Goal: Information Seeking & Learning: Learn about a topic

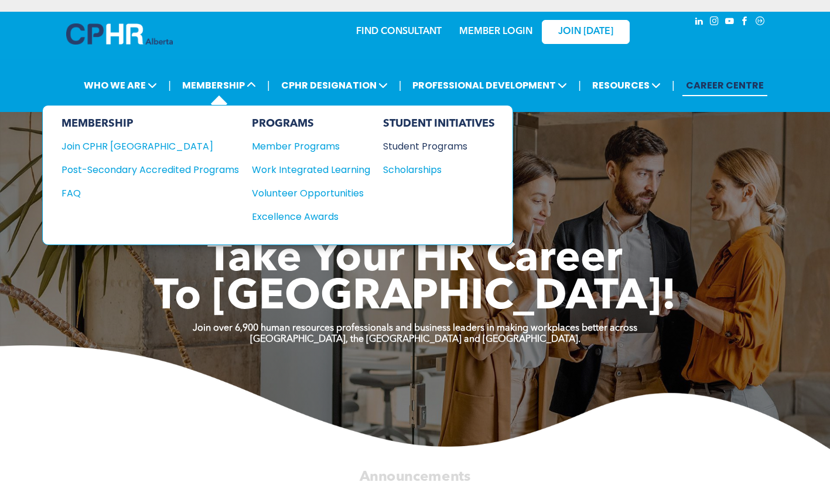
click at [451, 148] on div "Student Programs" at bounding box center [433, 146] width 101 height 15
click at [405, 168] on div "Scholarships" at bounding box center [433, 169] width 101 height 15
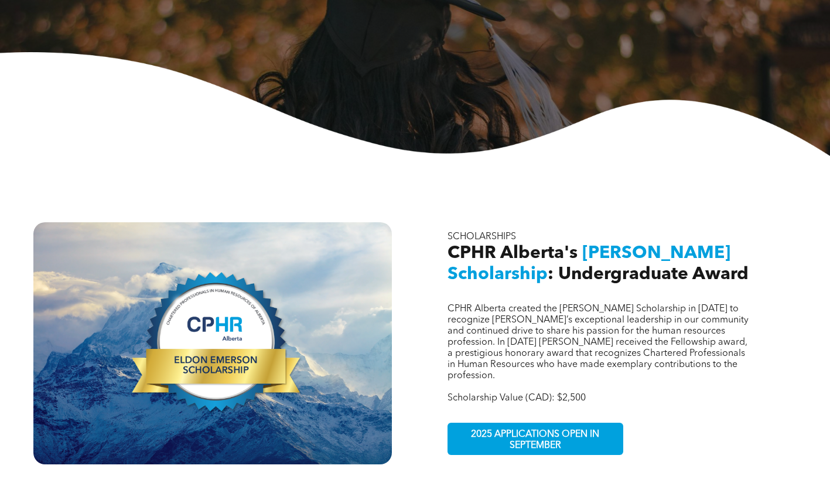
scroll to position [352, 0]
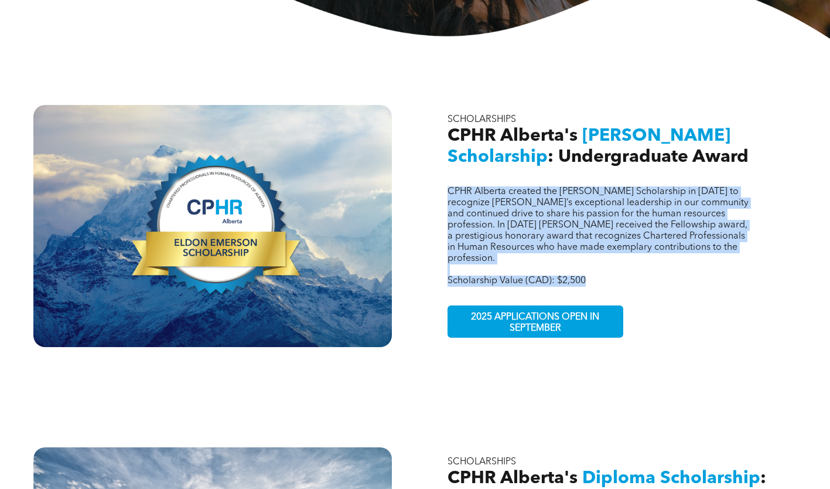
drag, startPoint x: 598, startPoint y: 260, endPoint x: 450, endPoint y: 187, distance: 164.8
click at [450, 187] on div "CPHR Alberta created the [PERSON_NAME] Scholarship in [DATE] to recognize [PERS…" at bounding box center [601, 236] width 306 height 100
copy div "CPHR Alberta created the [PERSON_NAME] Scholarship in [DATE] to recognize [PERS…"
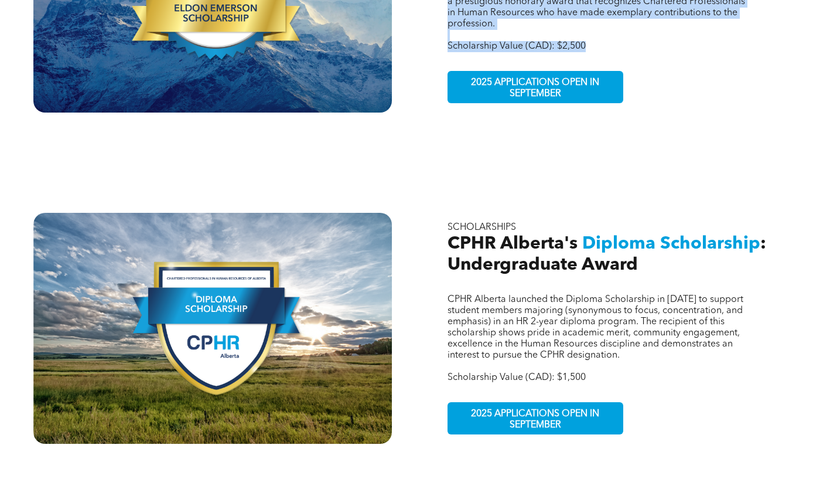
scroll to position [703, 0]
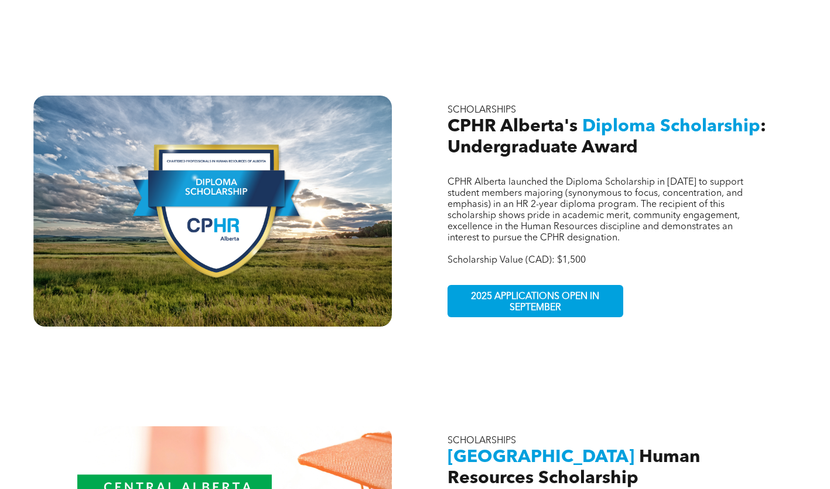
click at [590, 255] on p "Scholarship Value (CAD): $1,500" at bounding box center [601, 260] width 306 height 11
click at [564, 255] on span "Scholarship Value (CAD): $1,500" at bounding box center [517, 259] width 138 height 9
click at [563, 255] on span "Scholarship Value (CAD): $1,500" at bounding box center [517, 259] width 138 height 9
click at [562, 255] on span "Scholarship Value (CAD): $1,500" at bounding box center [517, 259] width 138 height 9
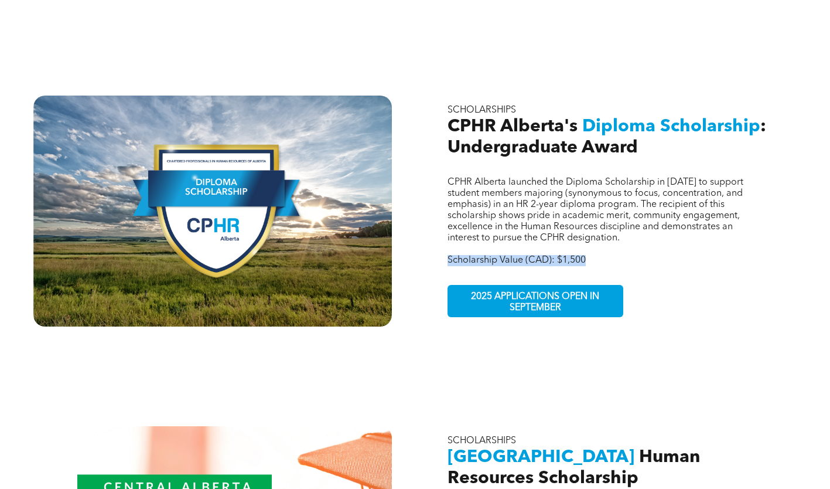
copy div "Scholarship Value (CAD): $1,500"
click at [545, 205] on span "CPHR Alberta launched the Diploma Scholarship in 2023 to support student member…" at bounding box center [596, 210] width 296 height 65
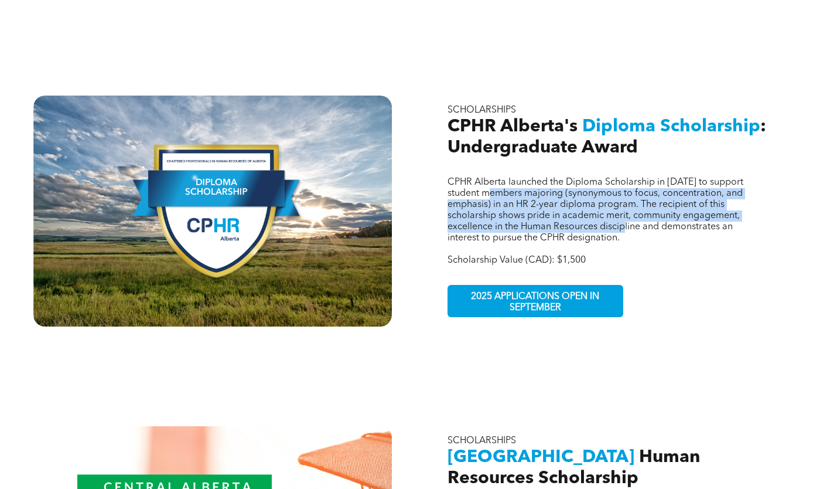
drag, startPoint x: 633, startPoint y: 211, endPoint x: 500, endPoint y: 174, distance: 138.0
click at [500, 178] on span "CPHR Alberta launched the Diploma Scholarship in 2023 to support student member…" at bounding box center [596, 210] width 296 height 65
drag, startPoint x: 500, startPoint y: 174, endPoint x: 504, endPoint y: 182, distance: 9.4
click at [504, 182] on span "CPHR Alberta launched the Diploma Scholarship in 2023 to support student member…" at bounding box center [596, 210] width 296 height 65
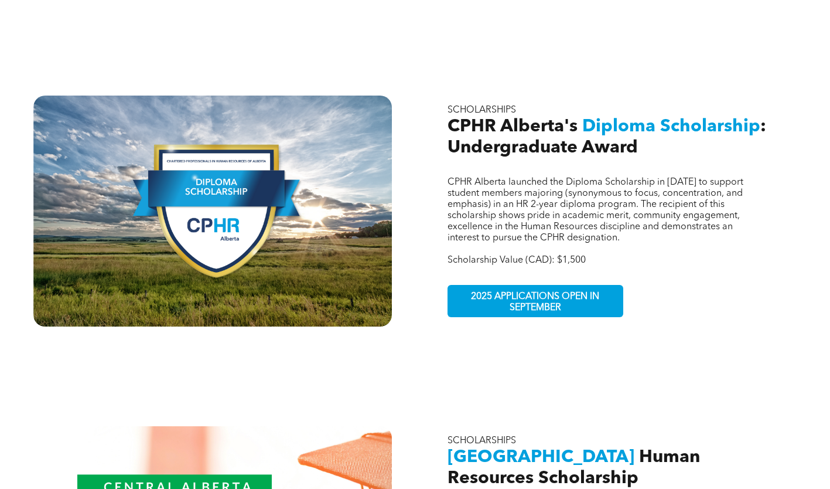
drag, startPoint x: 612, startPoint y: 211, endPoint x: 622, endPoint y: 221, distance: 13.7
click at [613, 212] on span "CPHR Alberta launched the Diploma Scholarship in 2023 to support student member…" at bounding box center [596, 210] width 296 height 65
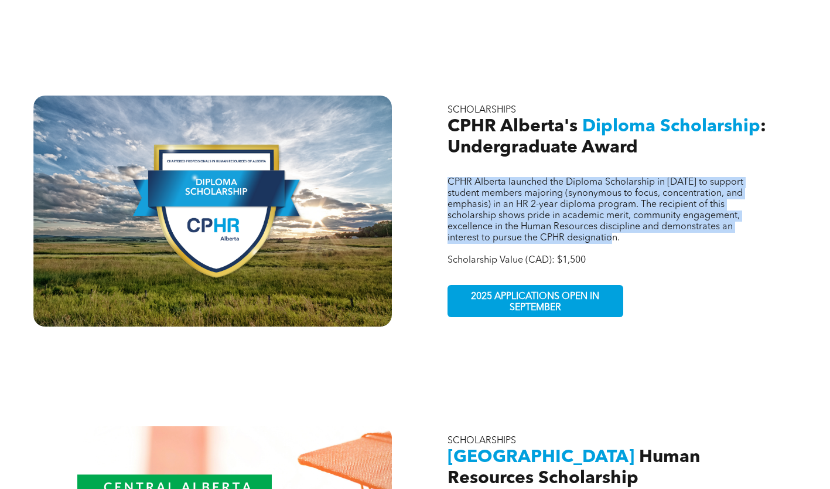
drag, startPoint x: 627, startPoint y: 217, endPoint x: 441, endPoint y: 164, distance: 193.6
click at [441, 164] on div "CPHR Alberta launched the Diploma Scholarship in 2023 to support student member…" at bounding box center [617, 210] width 359 height 231
copy span "CPHR Alberta launched the Diploma Scholarship in 2023 to support student member…"
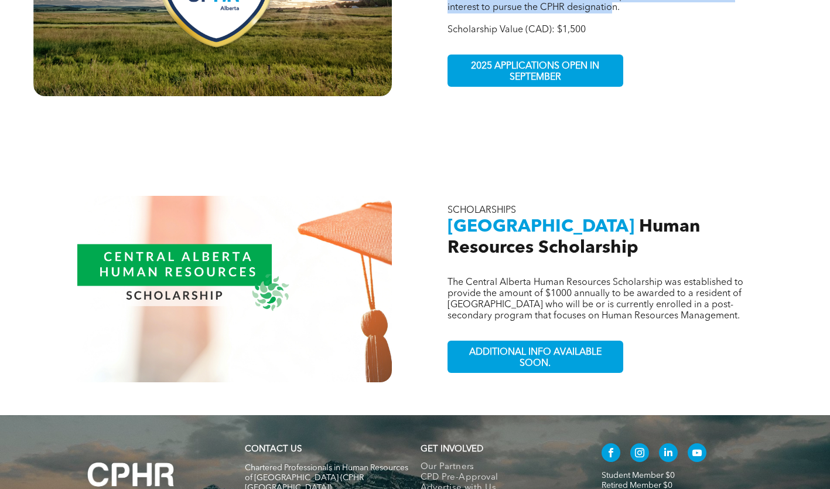
scroll to position [937, 0]
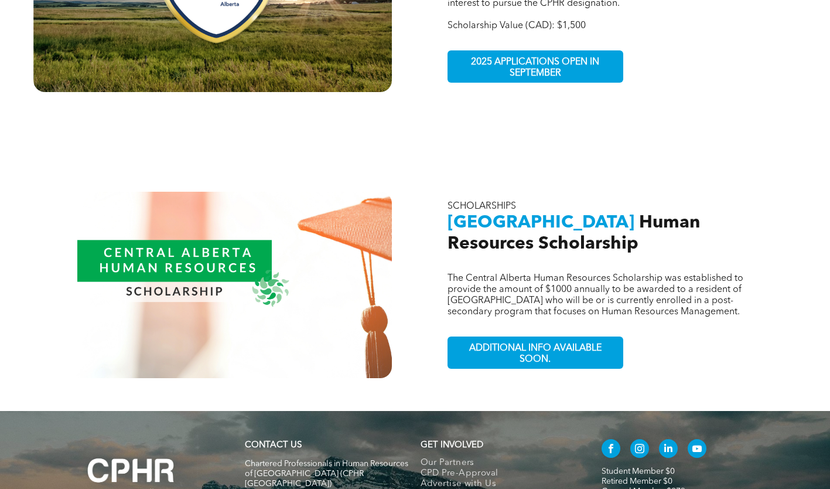
drag, startPoint x: 179, startPoint y: 245, endPoint x: 104, endPoint y: 189, distance: 93.7
click at [104, 192] on div at bounding box center [212, 285] width 359 height 186
drag, startPoint x: 154, startPoint y: 227, endPoint x: 65, endPoint y: 271, distance: 99.0
click at [65, 271] on div at bounding box center [213, 284] width 312 height 117
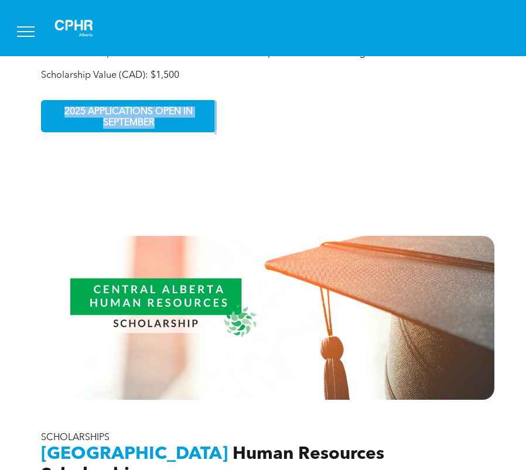
drag, startPoint x: 158, startPoint y: 313, endPoint x: 681, endPoint y: 139, distance: 551.4
copy div "SCHOLARSHIPS CPHR Alberta's Diploma Scholarship : Undergraduate Award 2025 APPL…"
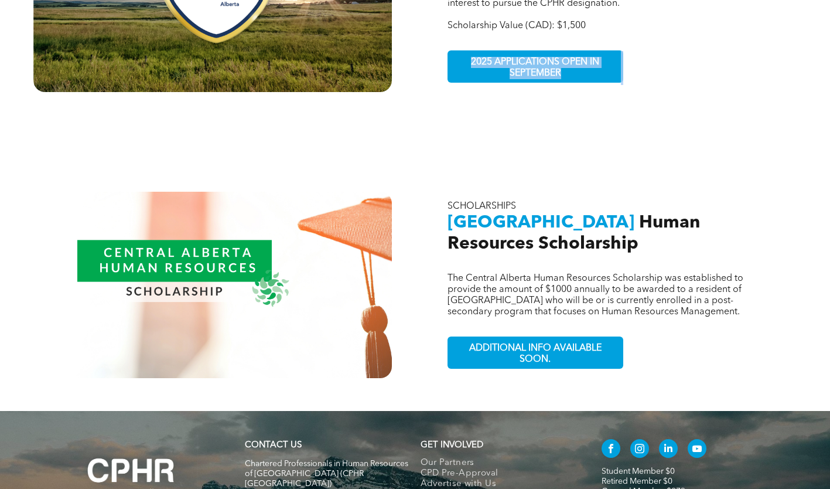
drag, startPoint x: 178, startPoint y: 244, endPoint x: 107, endPoint y: 312, distance: 98.6
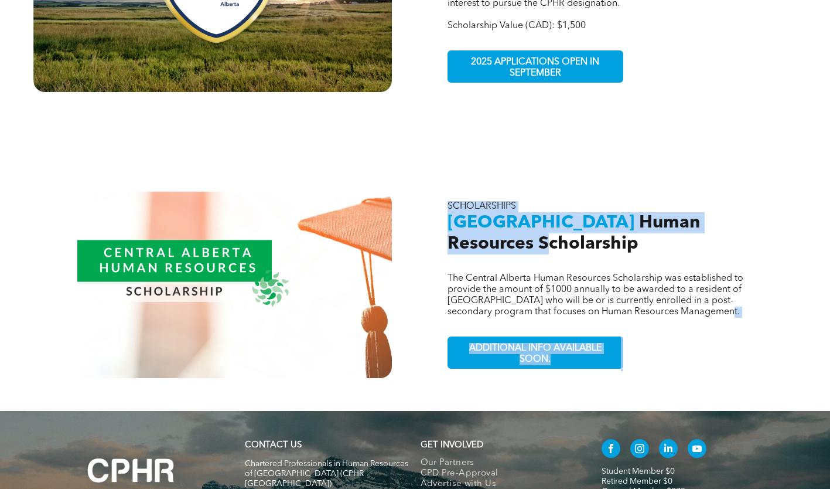
drag, startPoint x: 700, startPoint y: 293, endPoint x: 456, endPoint y: 234, distance: 250.8
click at [456, 234] on div "The Central Alberta Human Resources Scholarship was established to provide the …" at bounding box center [617, 285] width 359 height 186
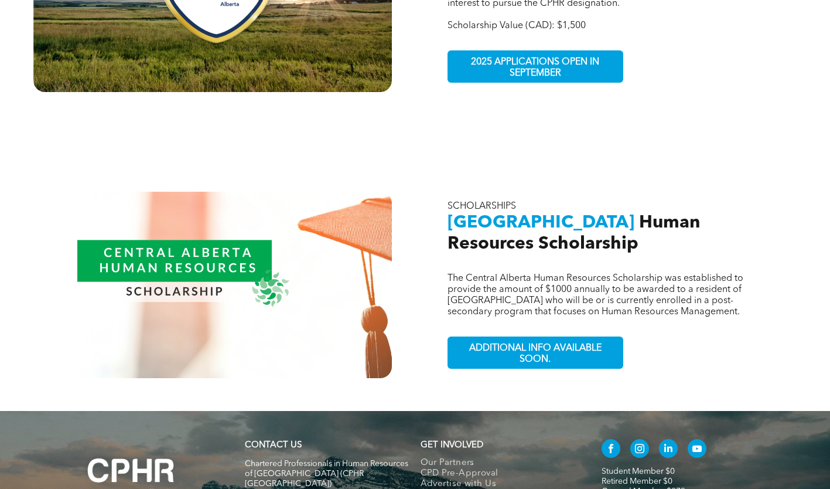
drag, startPoint x: 456, startPoint y: 234, endPoint x: 488, endPoint y: 255, distance: 38.4
click at [488, 274] on span "The Central Alberta Human Resources Scholarship was established to provide the …" at bounding box center [596, 295] width 296 height 43
drag, startPoint x: 465, startPoint y: 204, endPoint x: 806, endPoint y: 289, distance: 351.5
click at [806, 289] on div "The Central Alberta Human Resources Scholarship was established to provide the …" at bounding box center [415, 268] width 830 height 286
drag, startPoint x: 806, startPoint y: 289, endPoint x: 705, endPoint y: 298, distance: 101.2
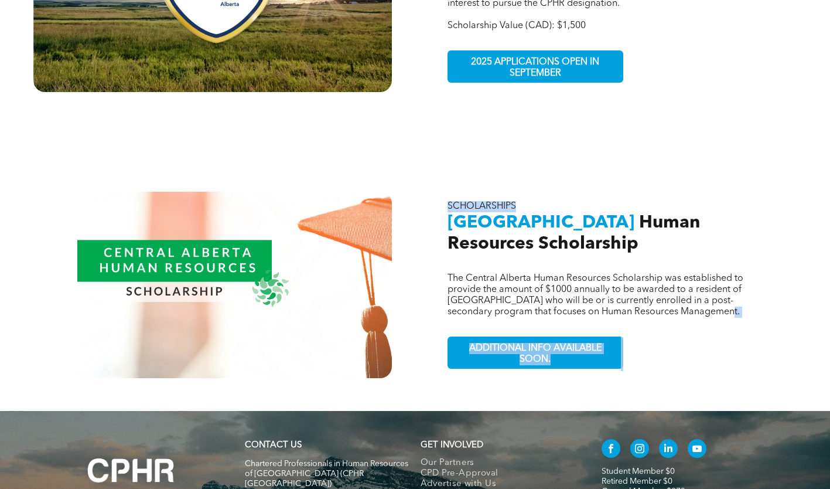
click at [705, 298] on div "The Central Alberta Human Resources Scholarship was established to provide the …" at bounding box center [617, 285] width 359 height 186
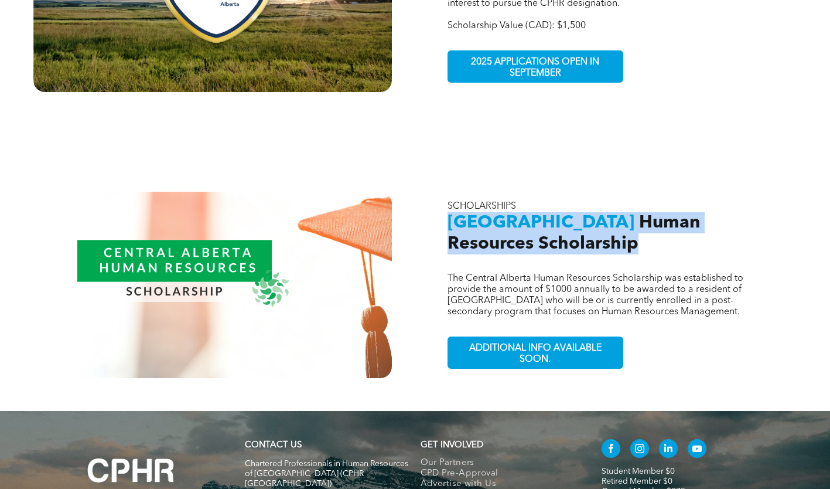
drag, startPoint x: 554, startPoint y: 224, endPoint x: 446, endPoint y: 206, distance: 110.0
click at [446, 206] on div "The Central Alberta Human Resources Scholarship was established to provide the …" at bounding box center [617, 285] width 359 height 186
copy h2 "Central Alberta Human Resources Scholarship"
click at [552, 214] on span "Central Alberta" at bounding box center [541, 223] width 187 height 18
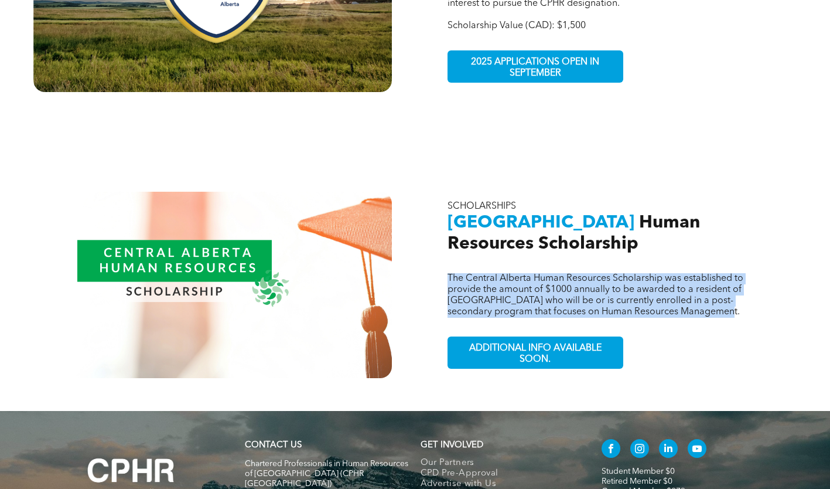
drag, startPoint x: 700, startPoint y: 292, endPoint x: 449, endPoint y: 262, distance: 253.2
click at [449, 273] on p "The Central Alberta Human Resources Scholarship was established to provide the …" at bounding box center [601, 295] width 306 height 45
copy span "The Central Alberta Human Resources Scholarship was established to provide the …"
click at [533, 274] on span "The Central Alberta Human Resources Scholarship was established to provide the …" at bounding box center [596, 295] width 296 height 43
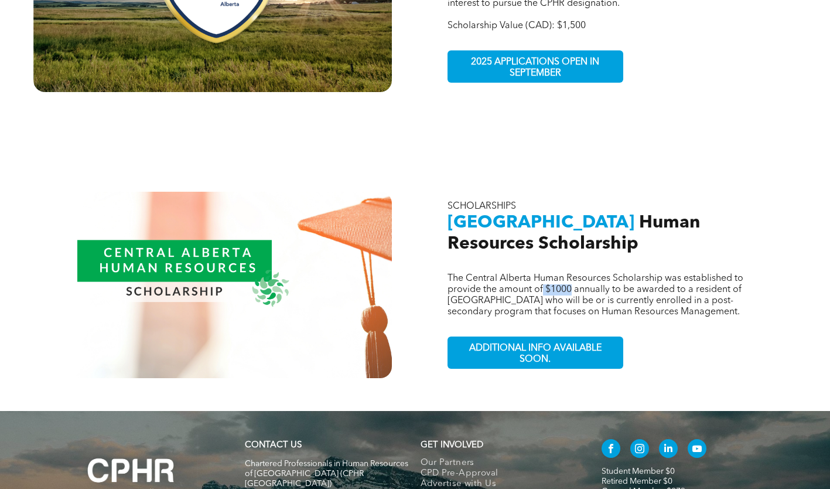
drag, startPoint x: 571, startPoint y: 269, endPoint x: 544, endPoint y: 269, distance: 27.5
click at [544, 274] on span "The Central Alberta Human Resources Scholarship was established to provide the …" at bounding box center [596, 295] width 296 height 43
copy span "$1000"
